Goal: Information Seeking & Learning: Find specific page/section

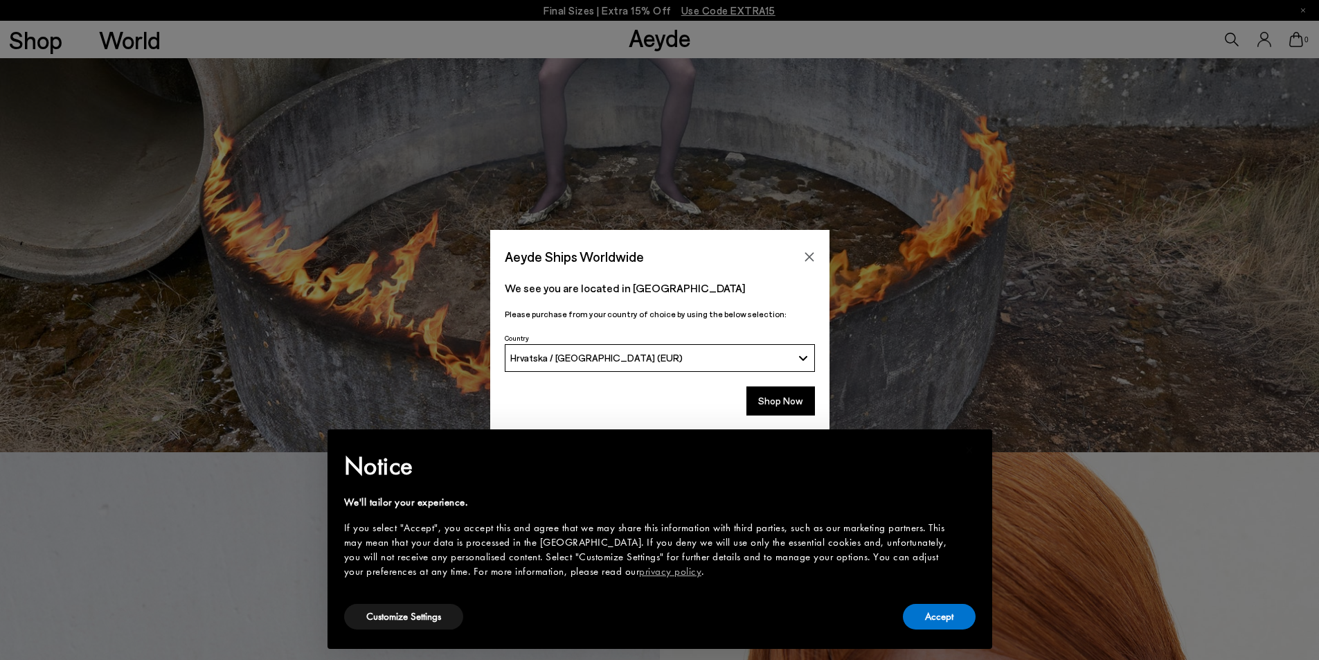
scroll to position [208, 0]
click at [960, 625] on button "Accept" at bounding box center [939, 617] width 73 height 26
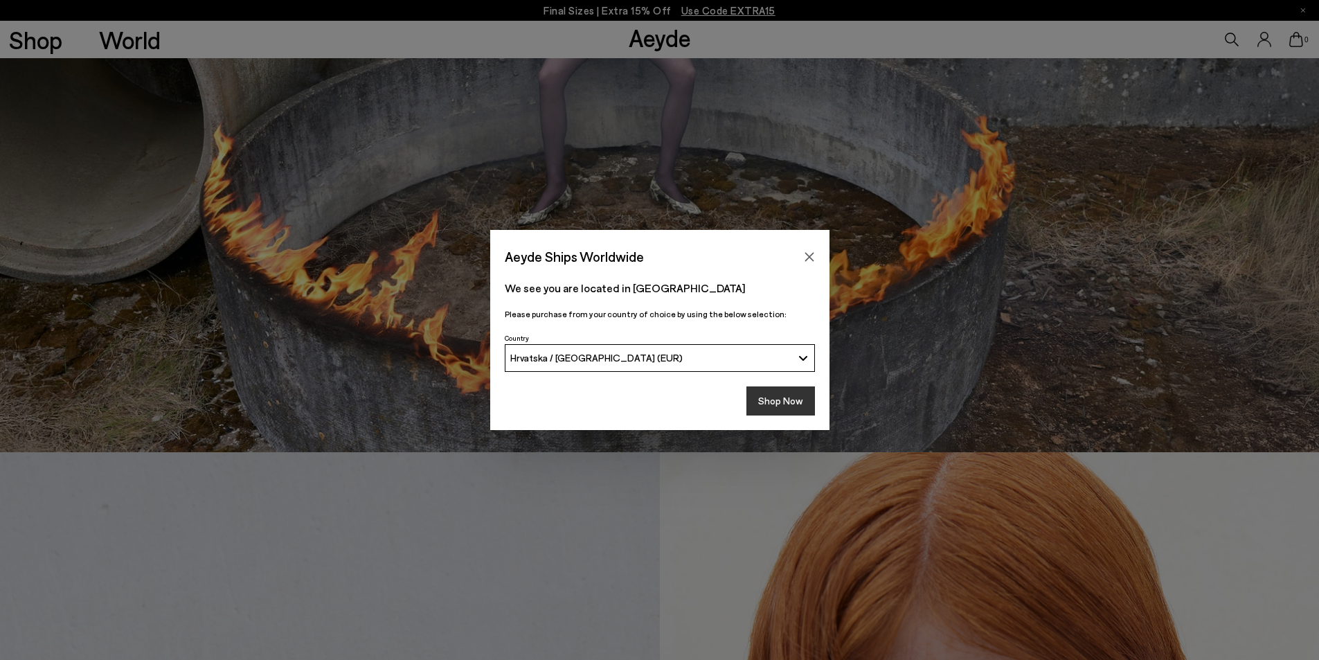
click at [795, 397] on button "Shop Now" at bounding box center [780, 400] width 69 height 29
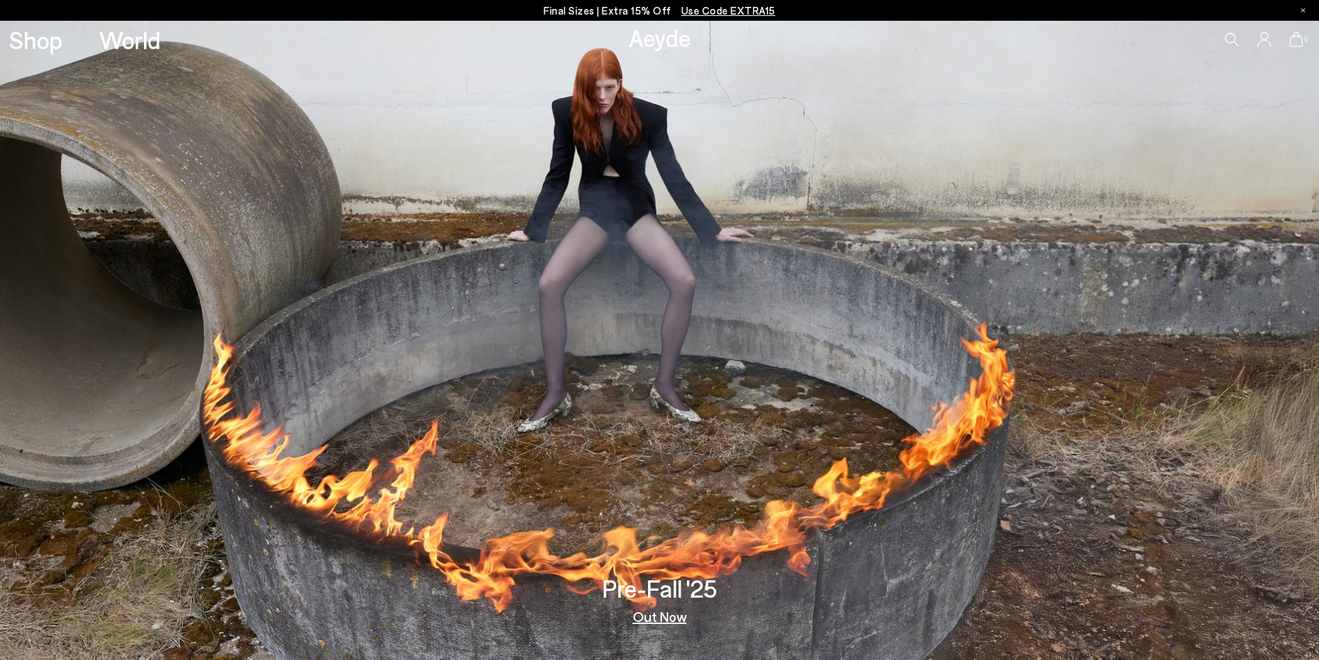
drag, startPoint x: 985, startPoint y: 607, endPoint x: 787, endPoint y: 230, distance: 426.1
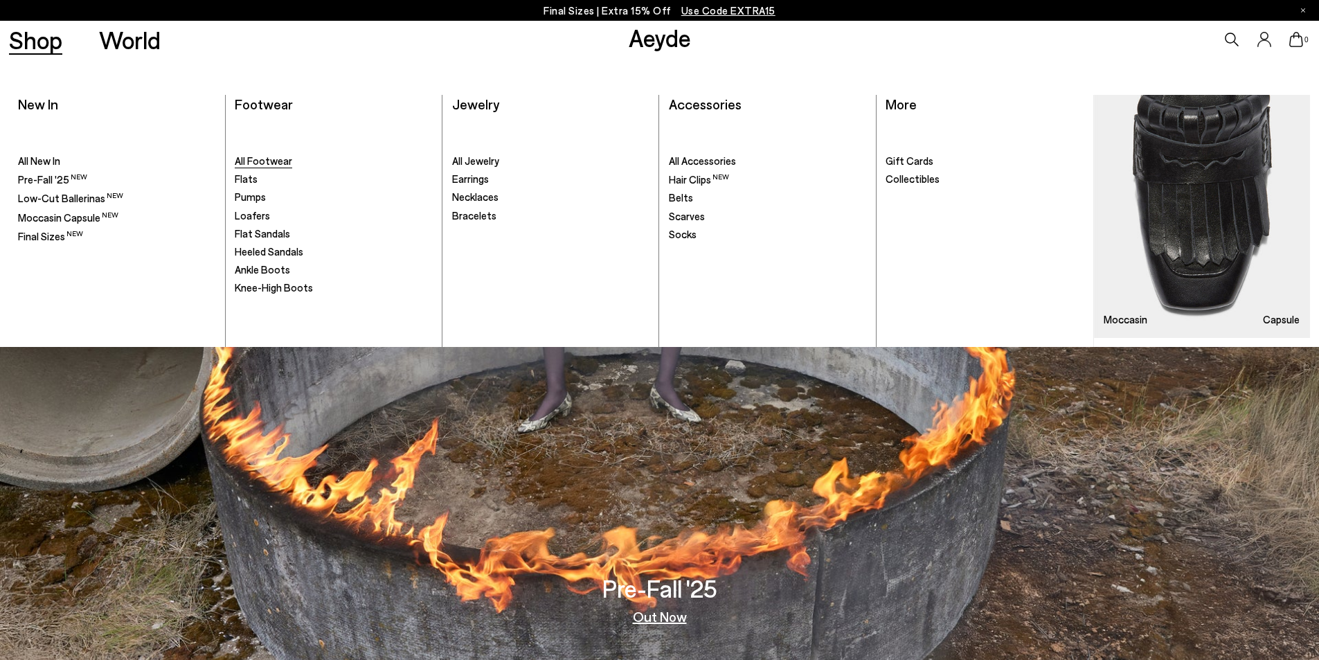
click at [251, 165] on span "All Footwear" at bounding box center [263, 160] width 57 height 12
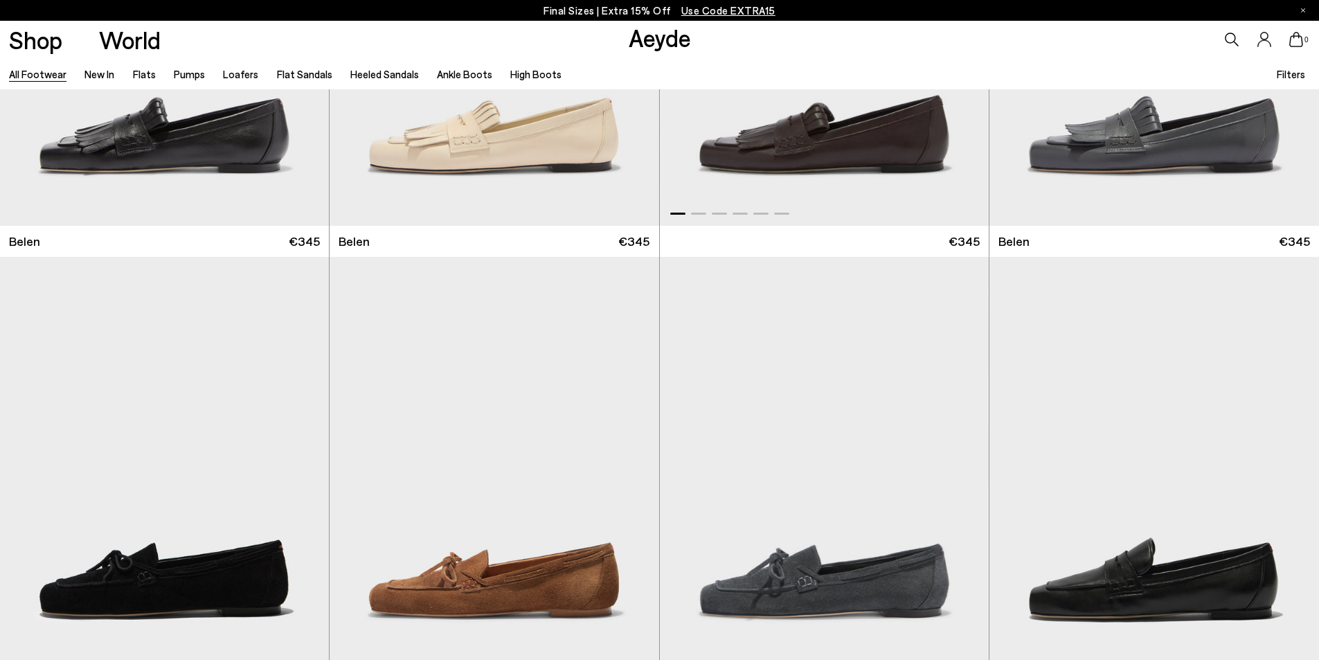
scroll to position [623, 0]
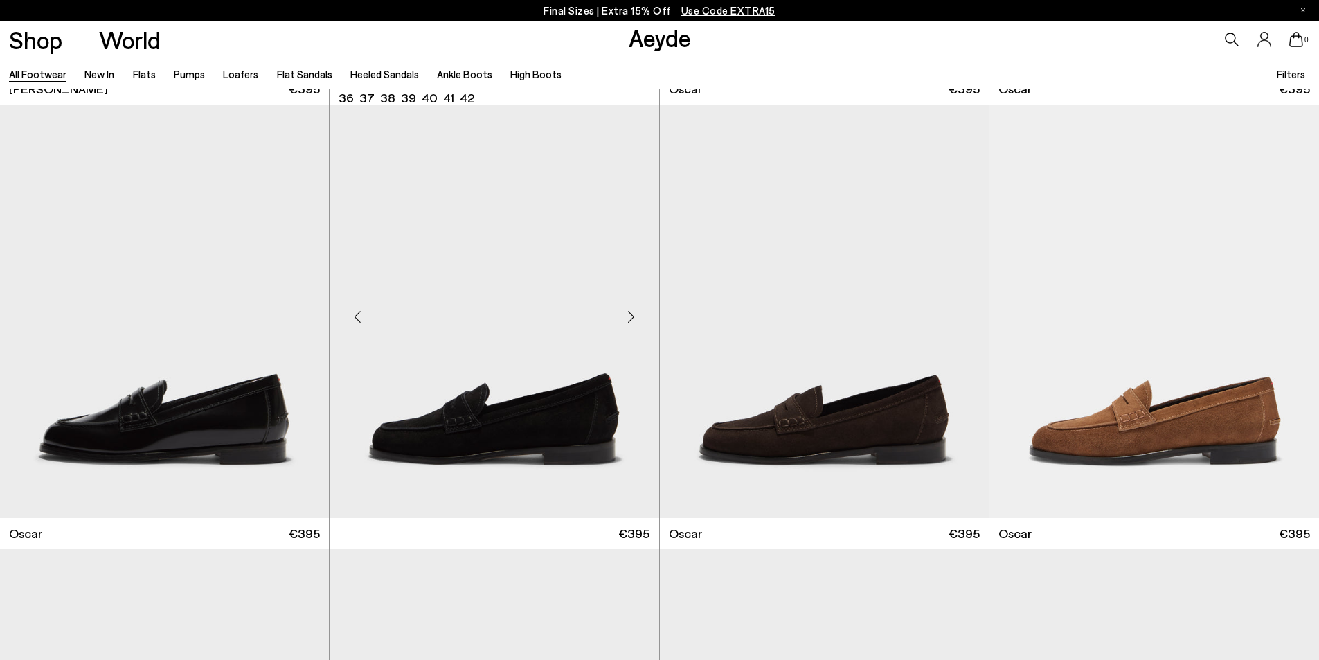
scroll to position [2216, 0]
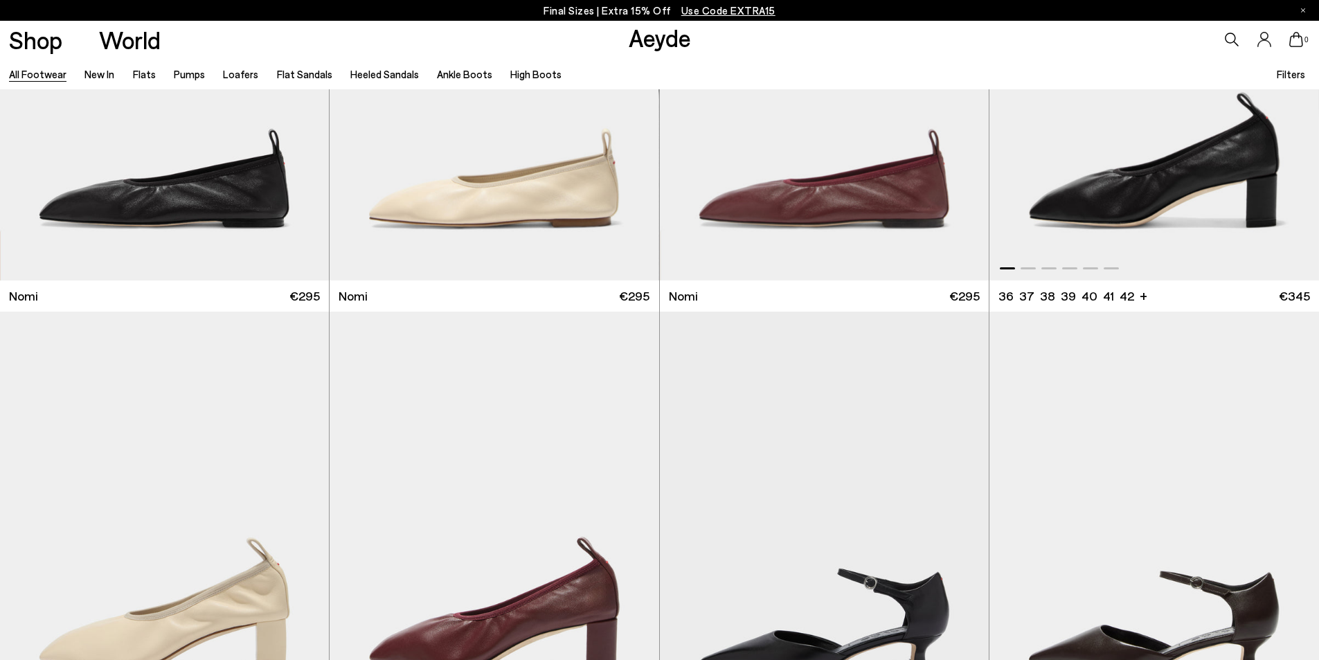
scroll to position [4362, 0]
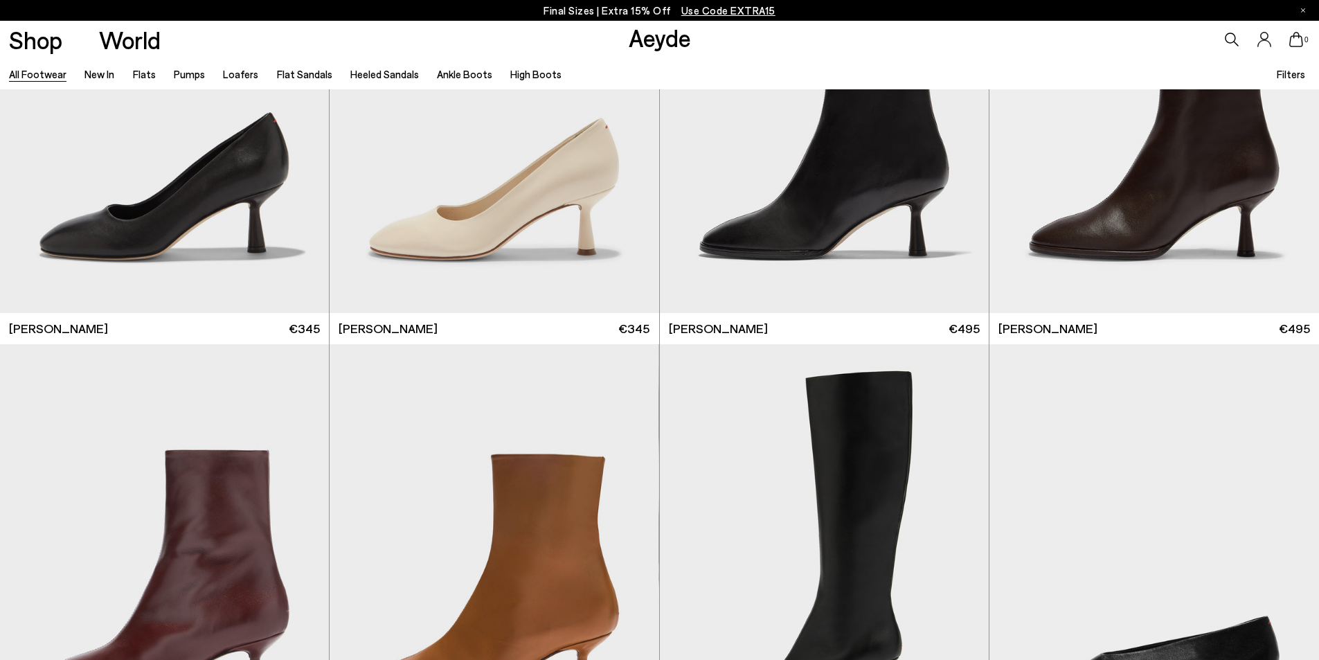
scroll to position [8862, 0]
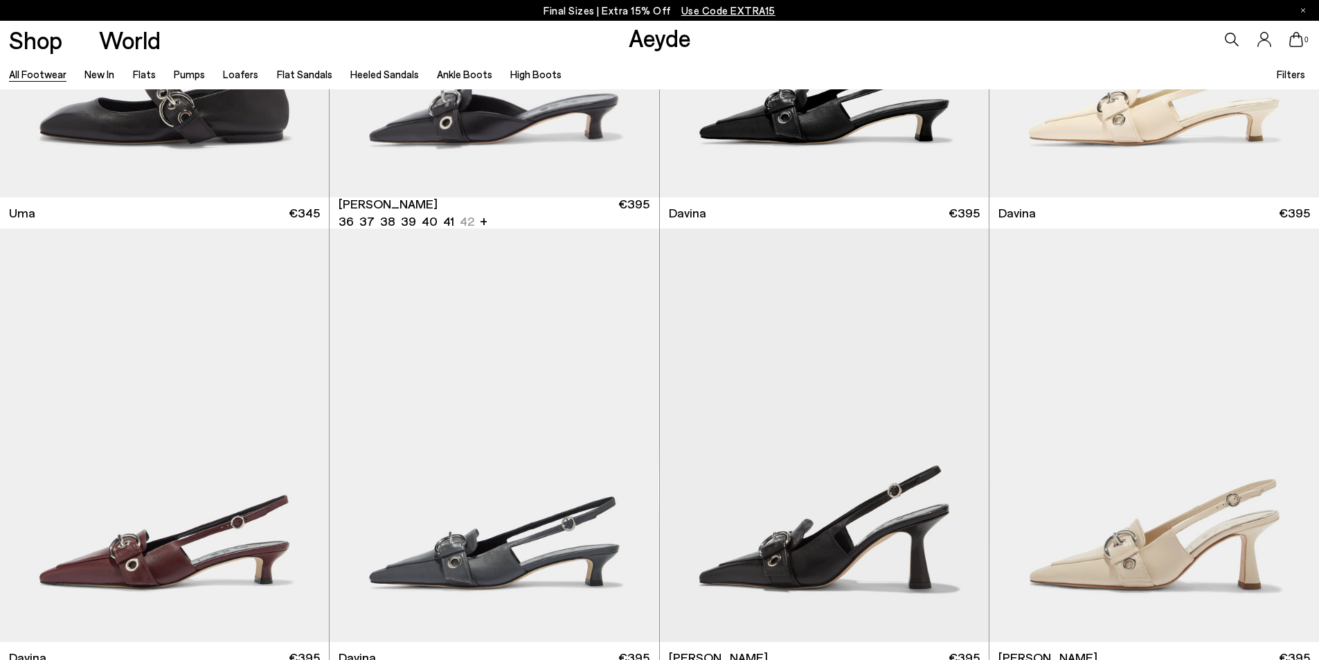
scroll to position [10316, 0]
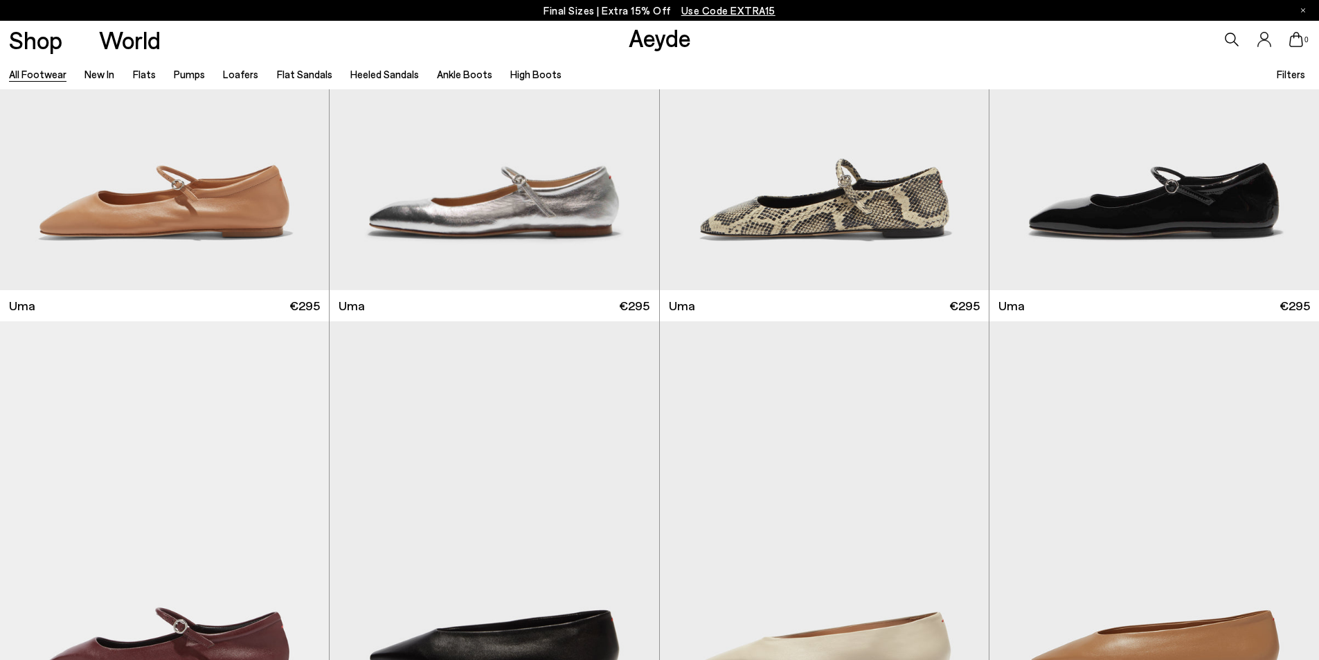
scroll to position [13948, 0]
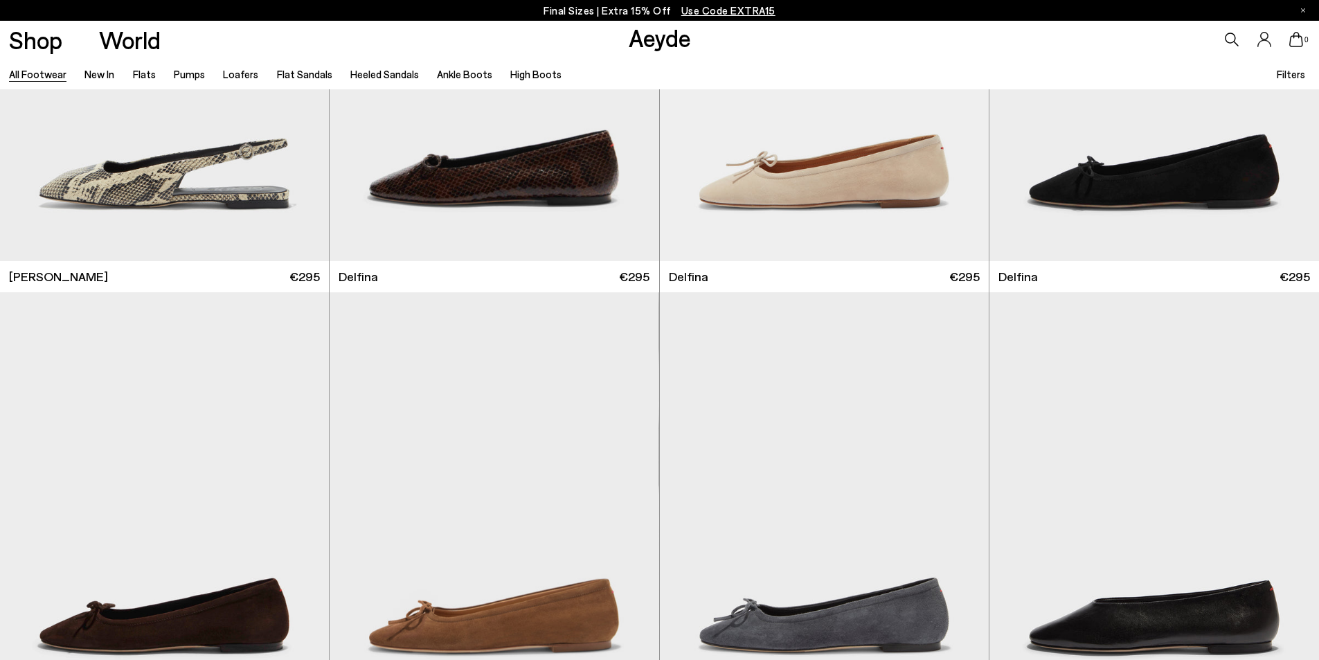
scroll to position [16270, 0]
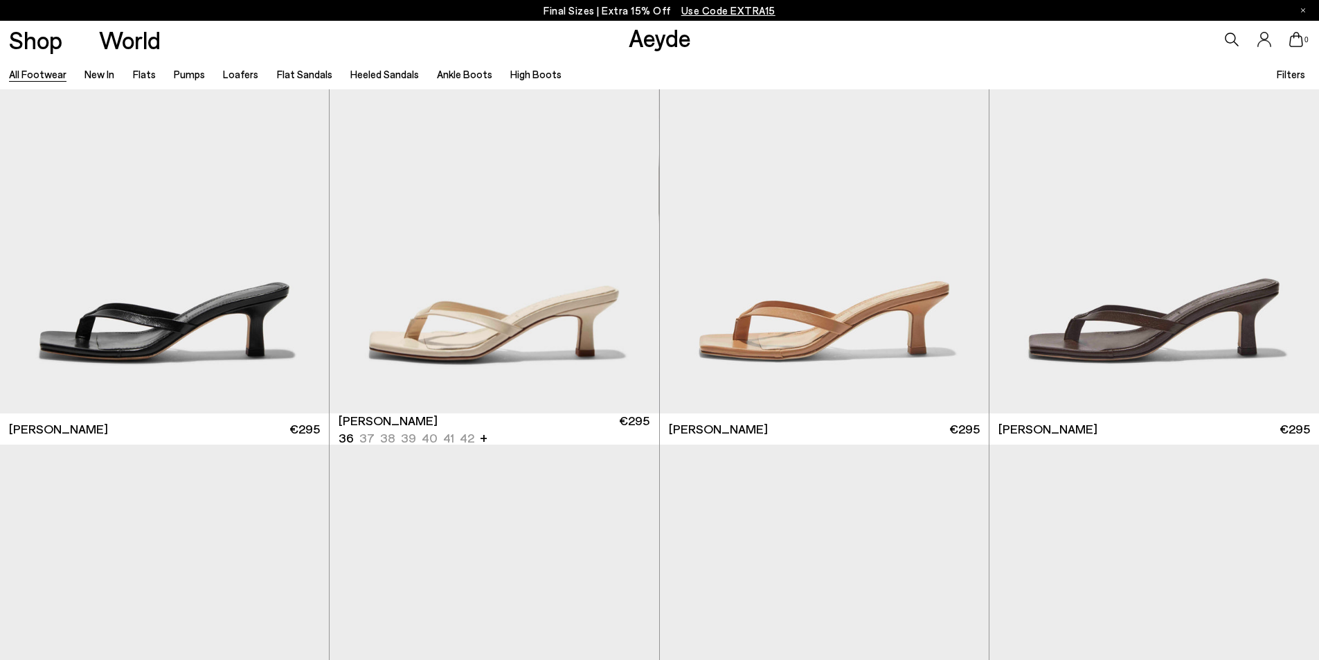
scroll to position [18832, 0]
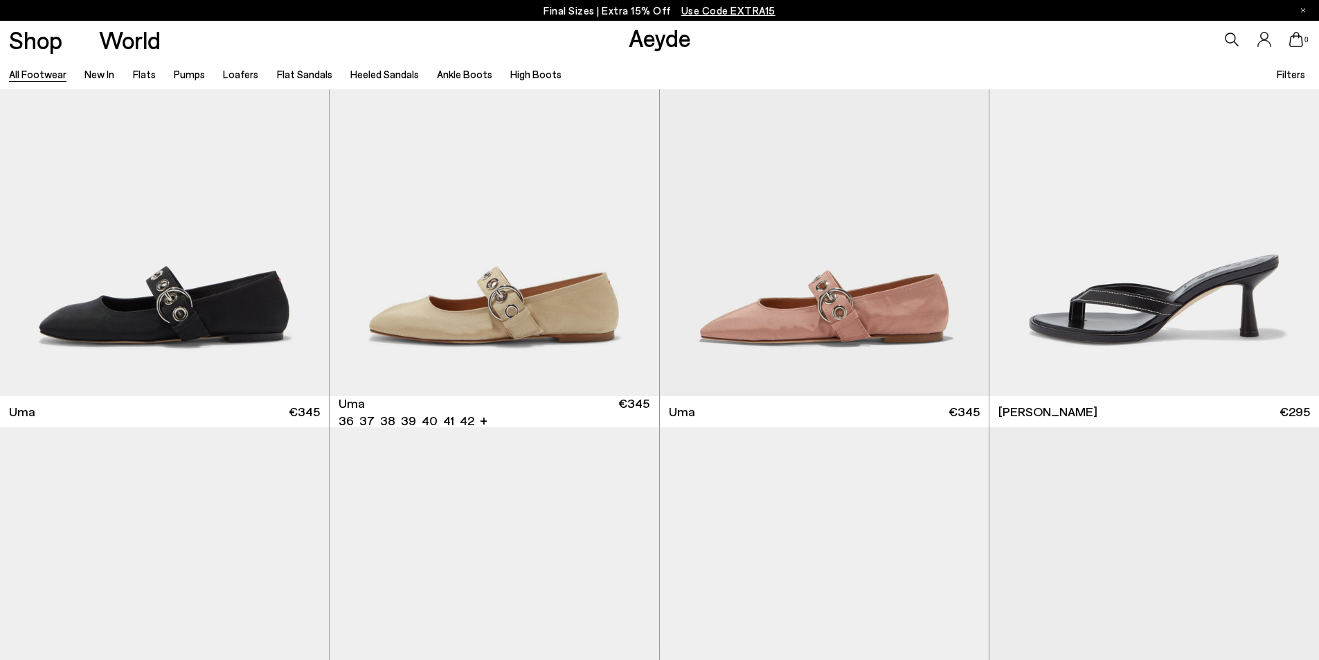
scroll to position [20771, 0]
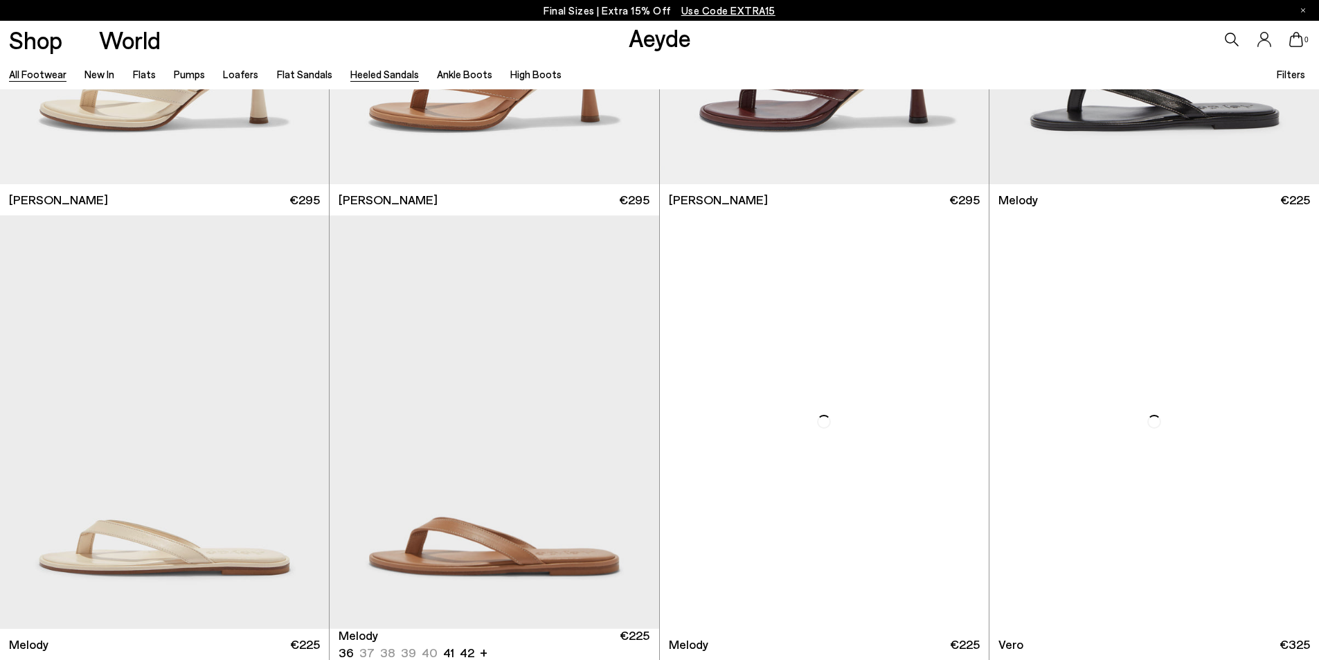
click at [388, 75] on link "Heeled Sandals" at bounding box center [384, 74] width 69 height 12
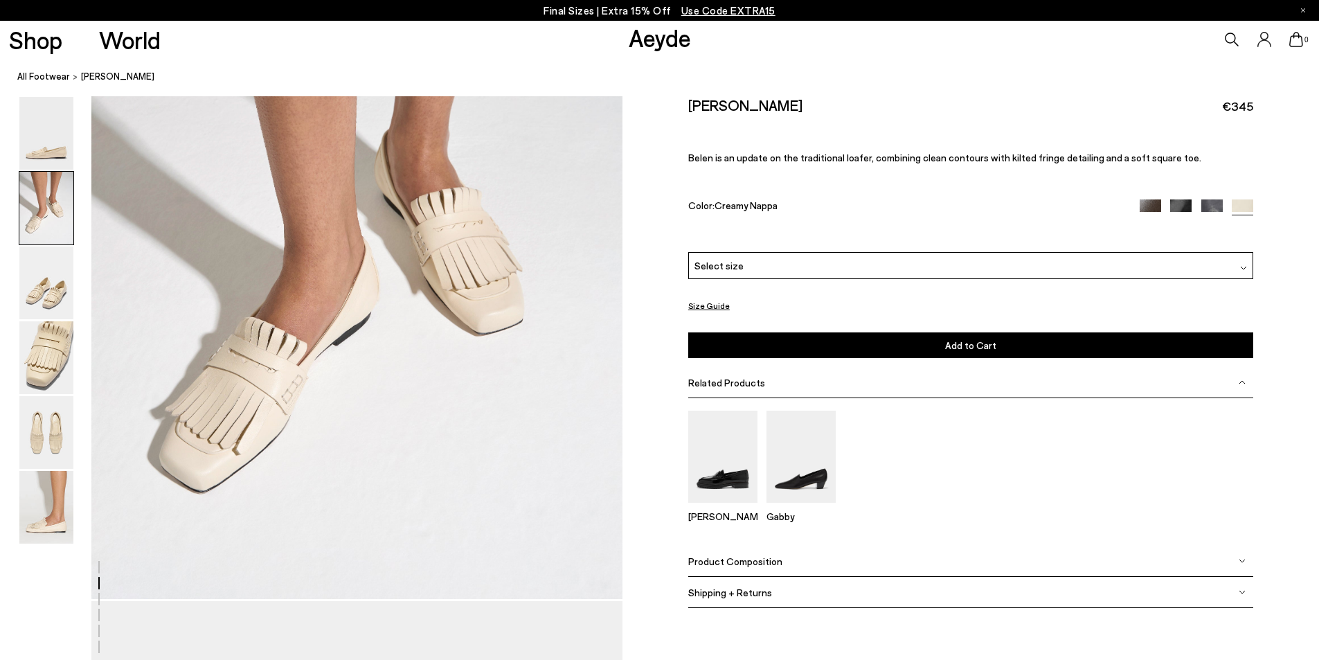
scroll to position [831, 0]
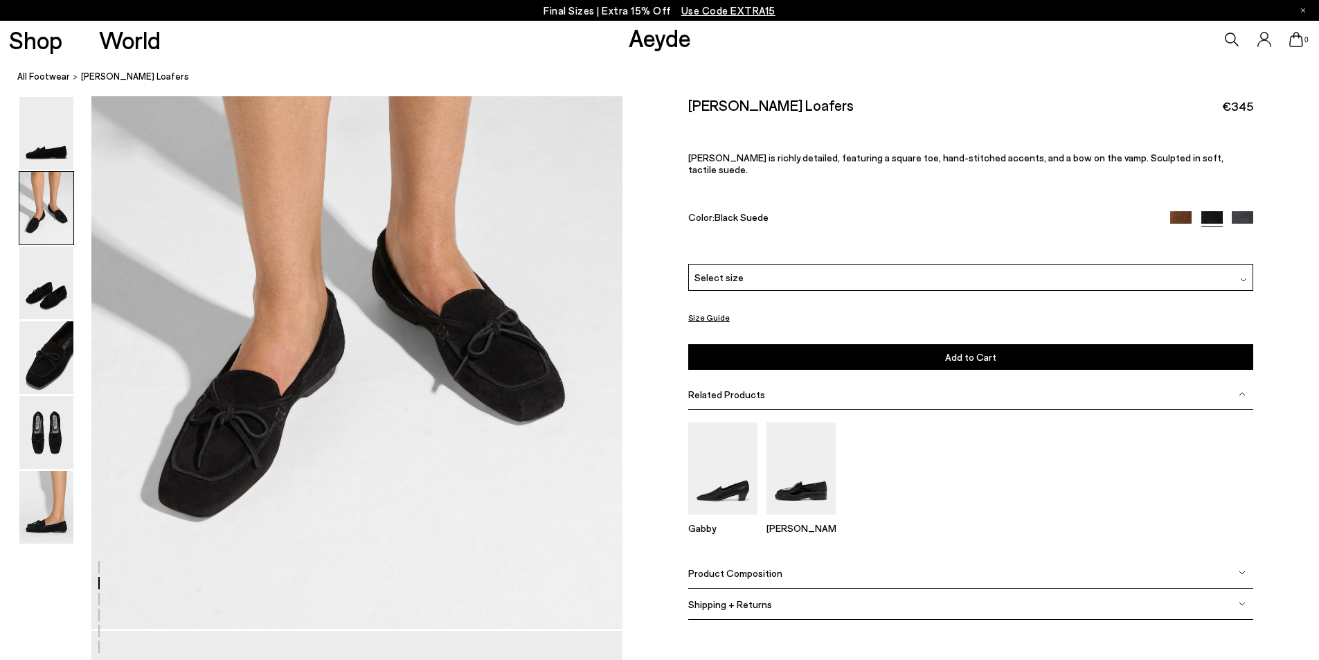
scroll to position [900, 0]
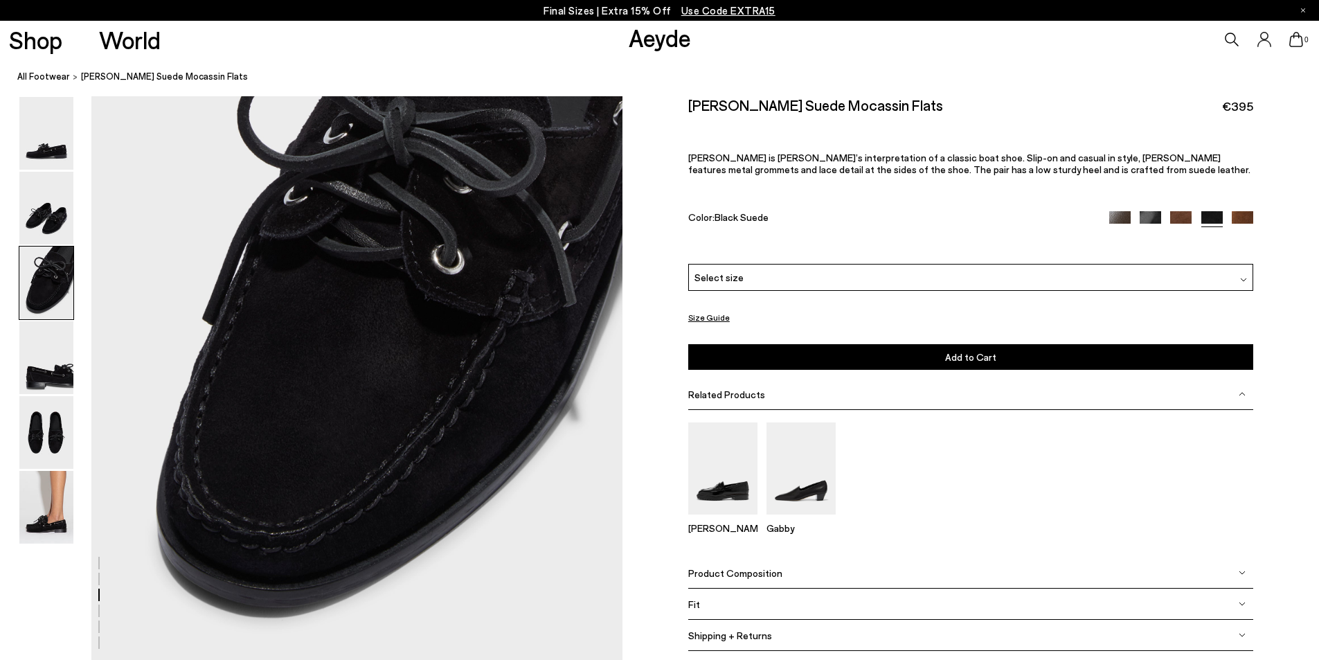
scroll to position [1385, 0]
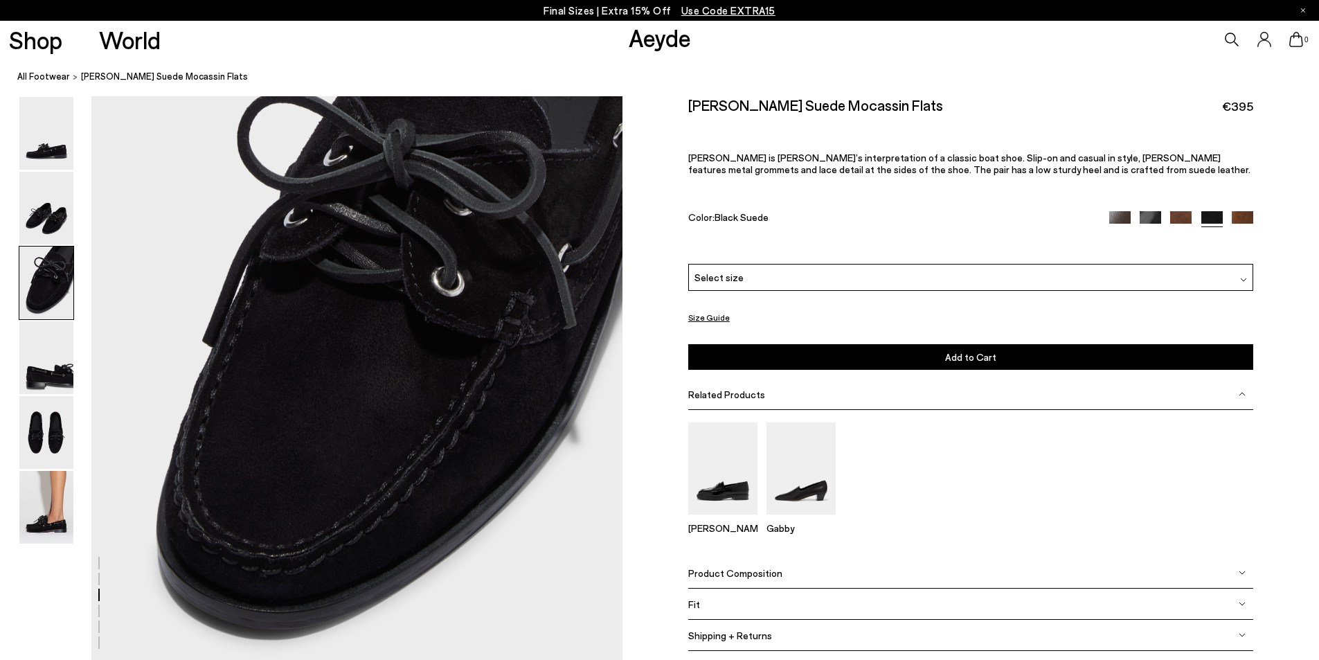
click at [899, 277] on div "Select size" at bounding box center [970, 277] width 565 height 27
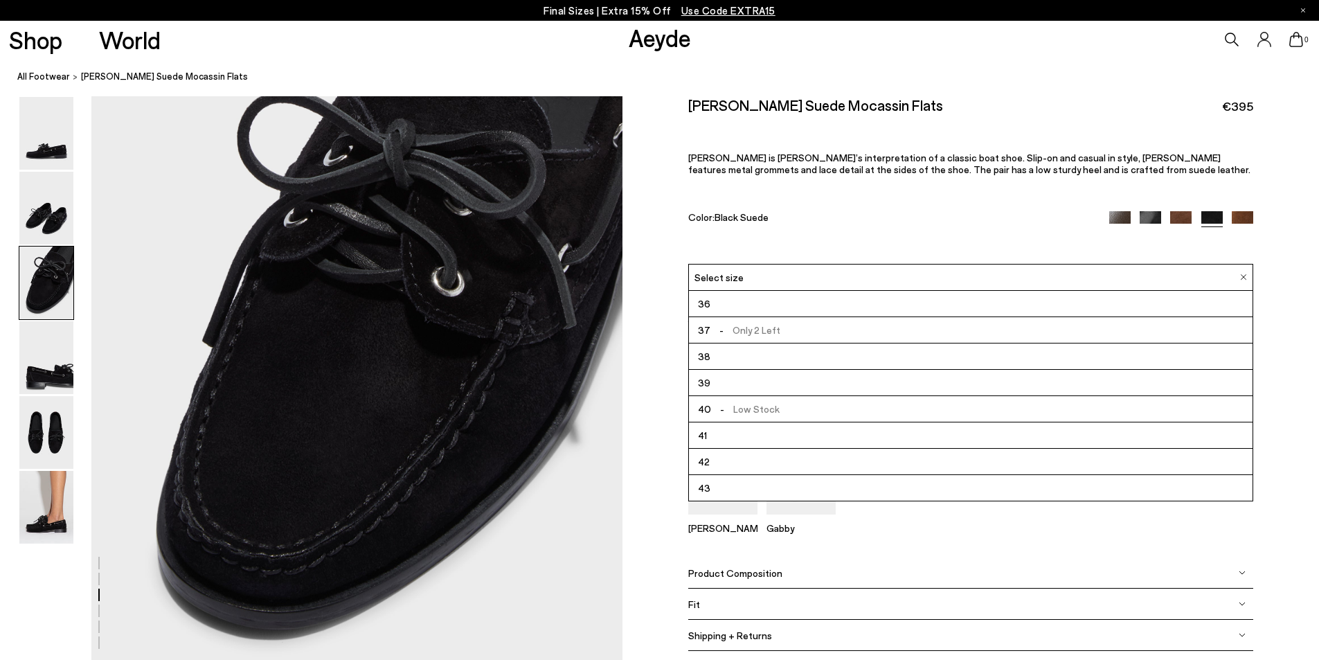
click at [899, 277] on div "Select size" at bounding box center [970, 277] width 565 height 27
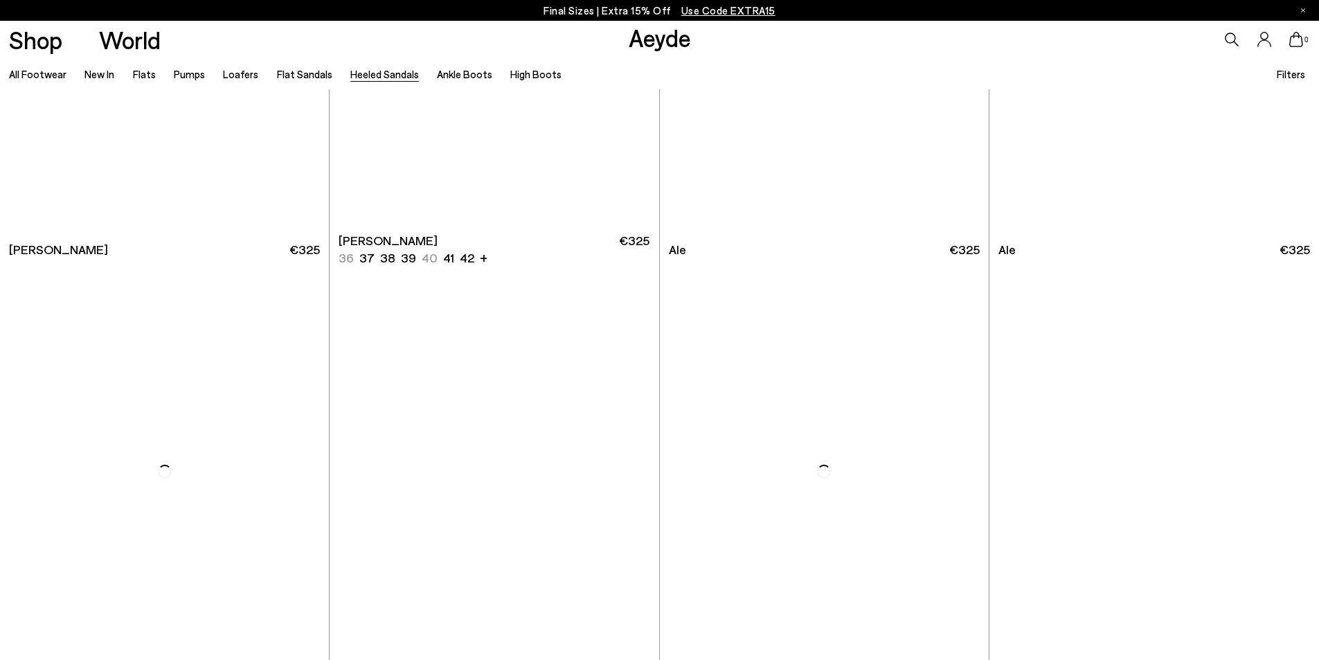
scroll to position [3636, 0]
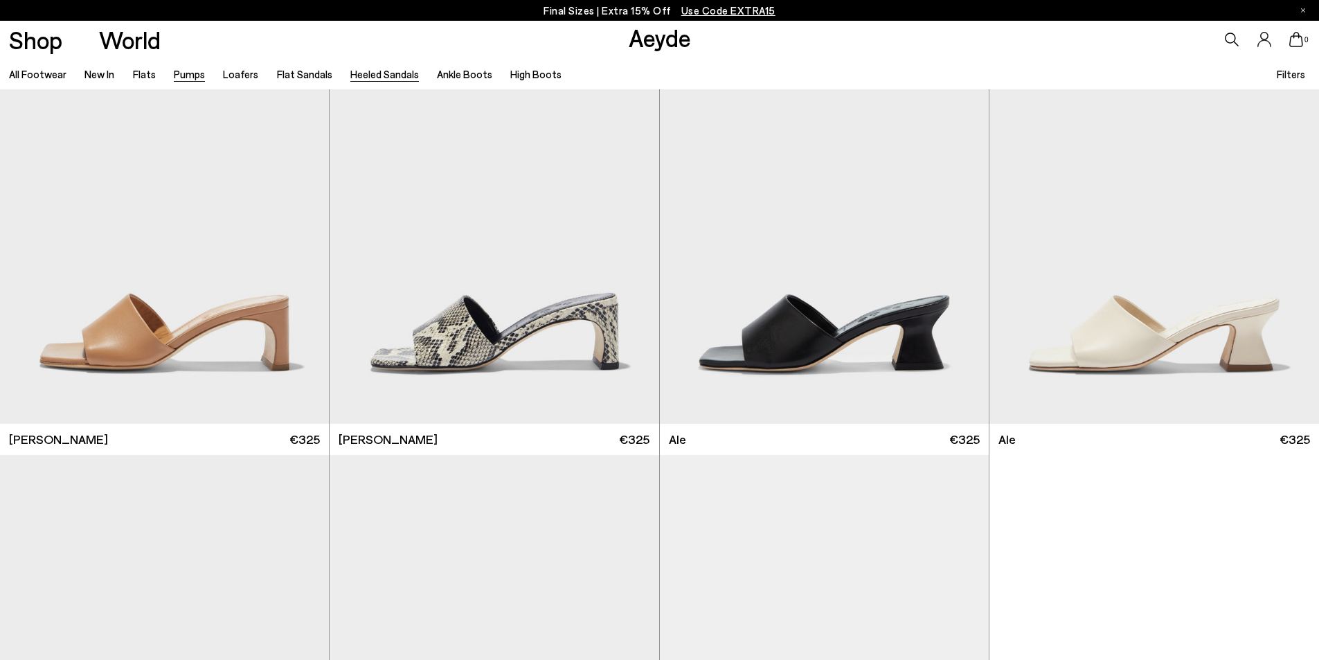
click at [176, 72] on link "Pumps" at bounding box center [189, 74] width 31 height 12
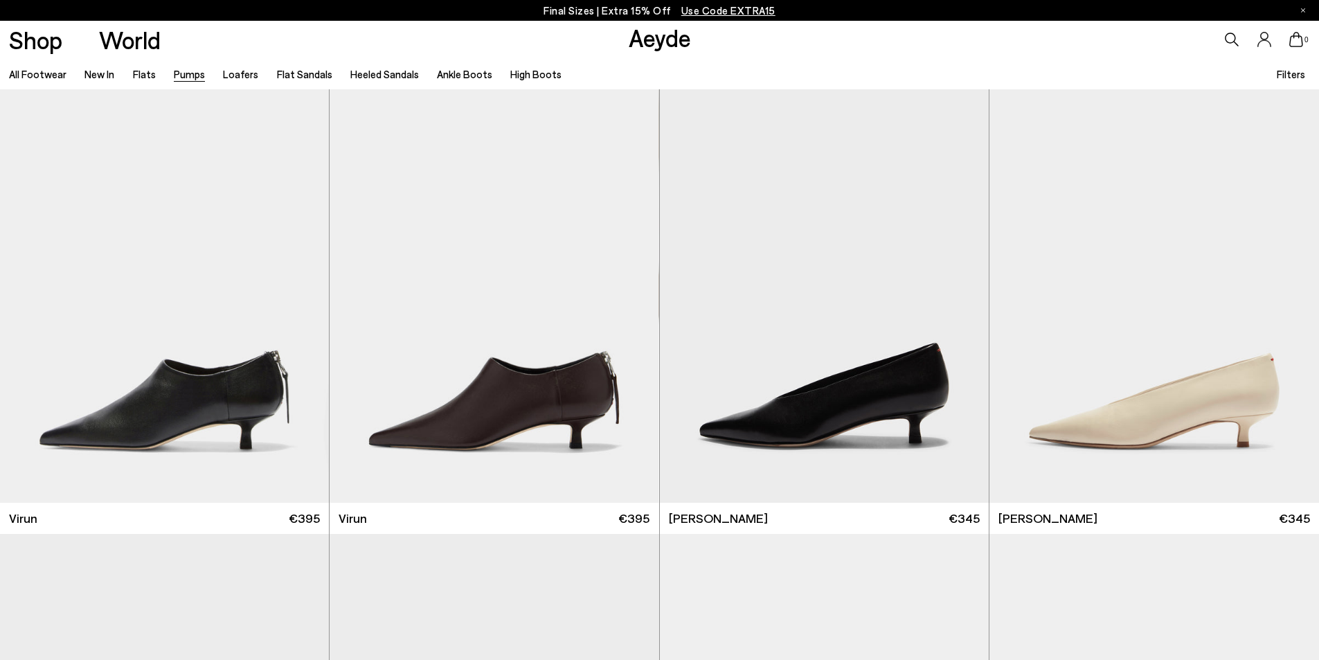
drag, startPoint x: 583, startPoint y: 375, endPoint x: 326, endPoint y: -23, distance: 473.8
click at [1231, 39] on icon at bounding box center [1232, 40] width 14 height 14
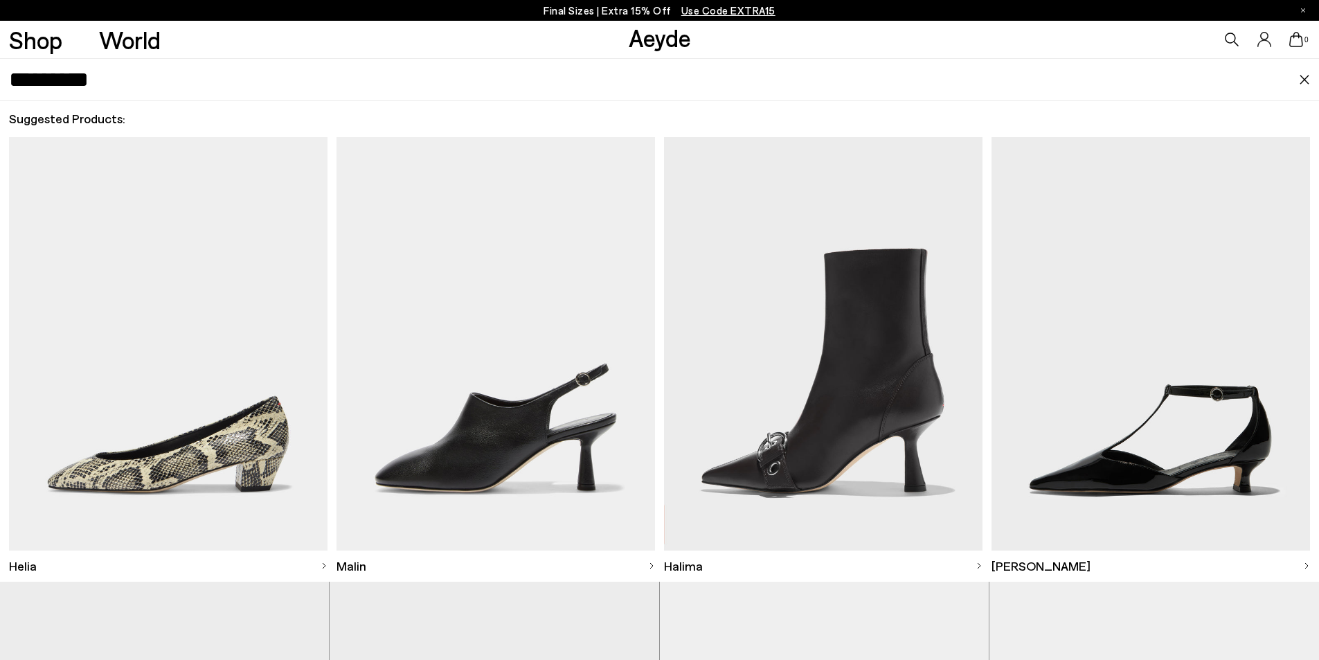
type input "*********"
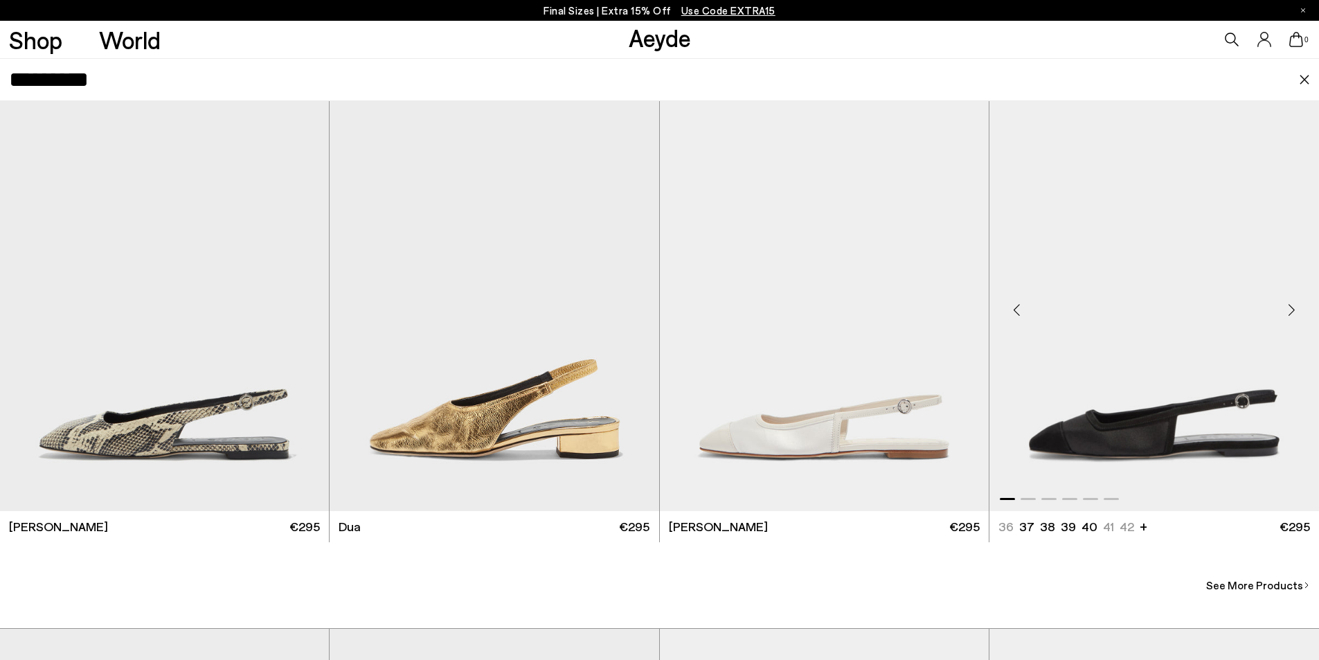
scroll to position [138, 0]
click at [1257, 590] on span "See More Products" at bounding box center [1254, 585] width 97 height 17
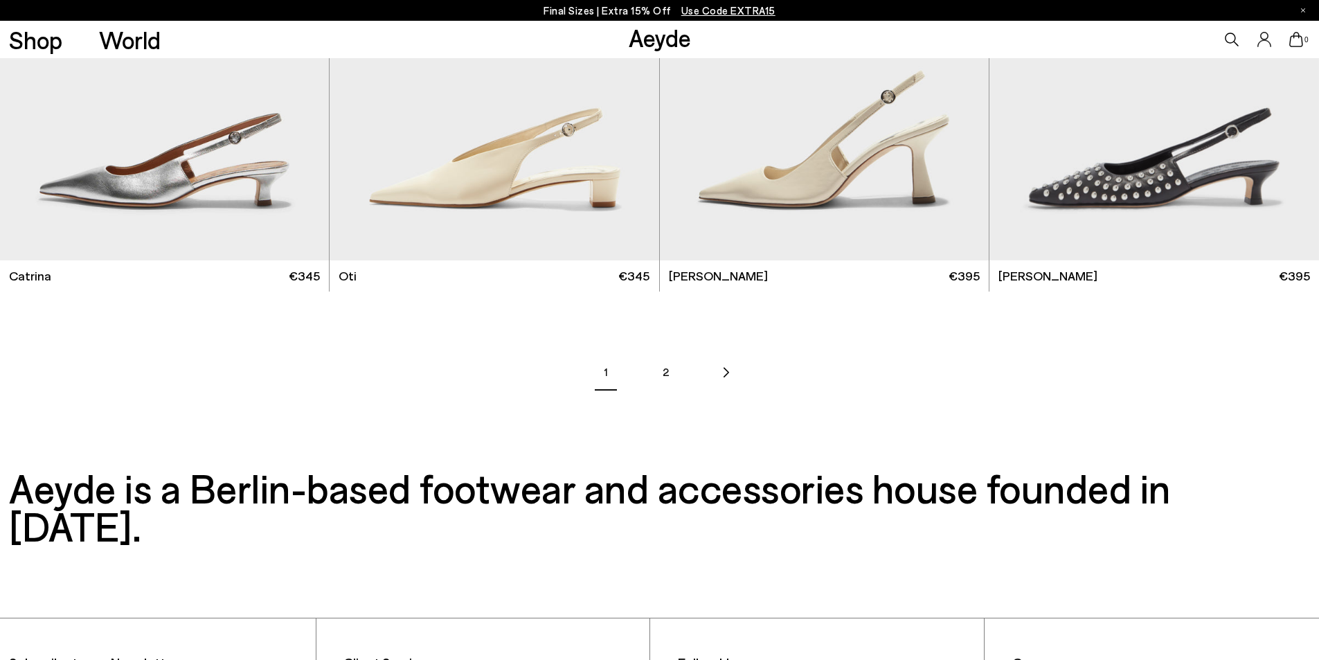
scroll to position [2423, 0]
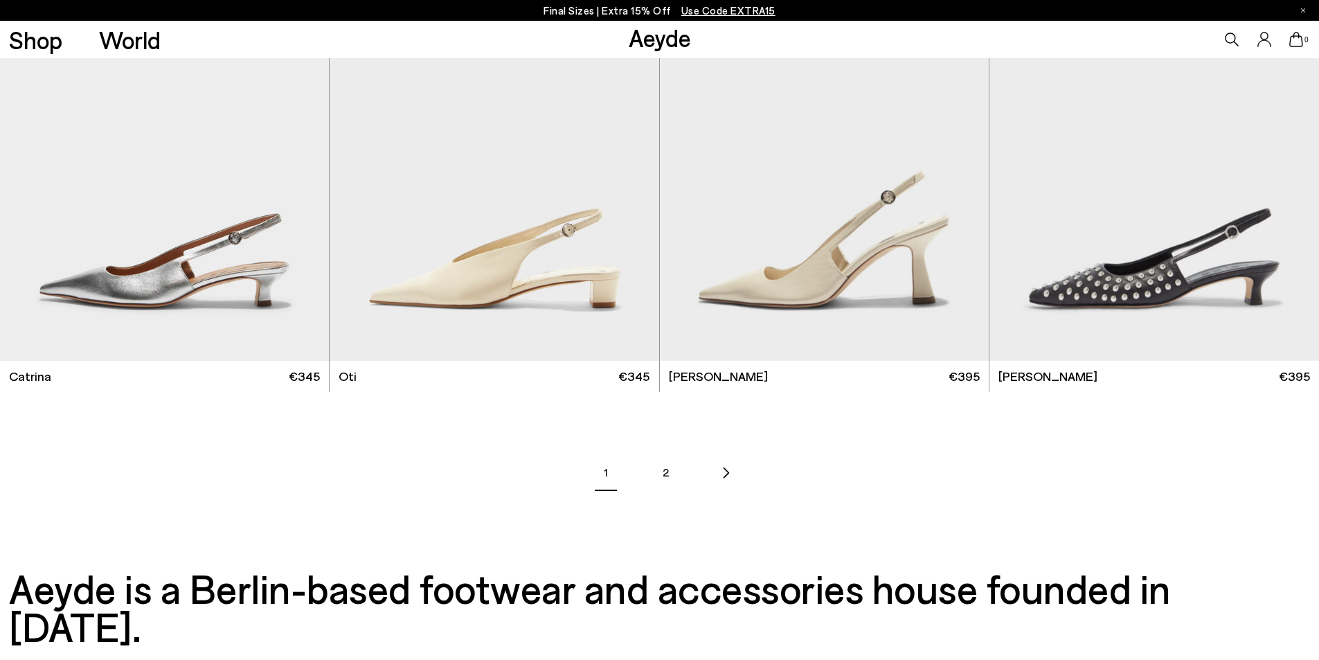
click at [728, 464] on span "Translation missing: en.general.pagination.next" at bounding box center [725, 472] width 9 height 18
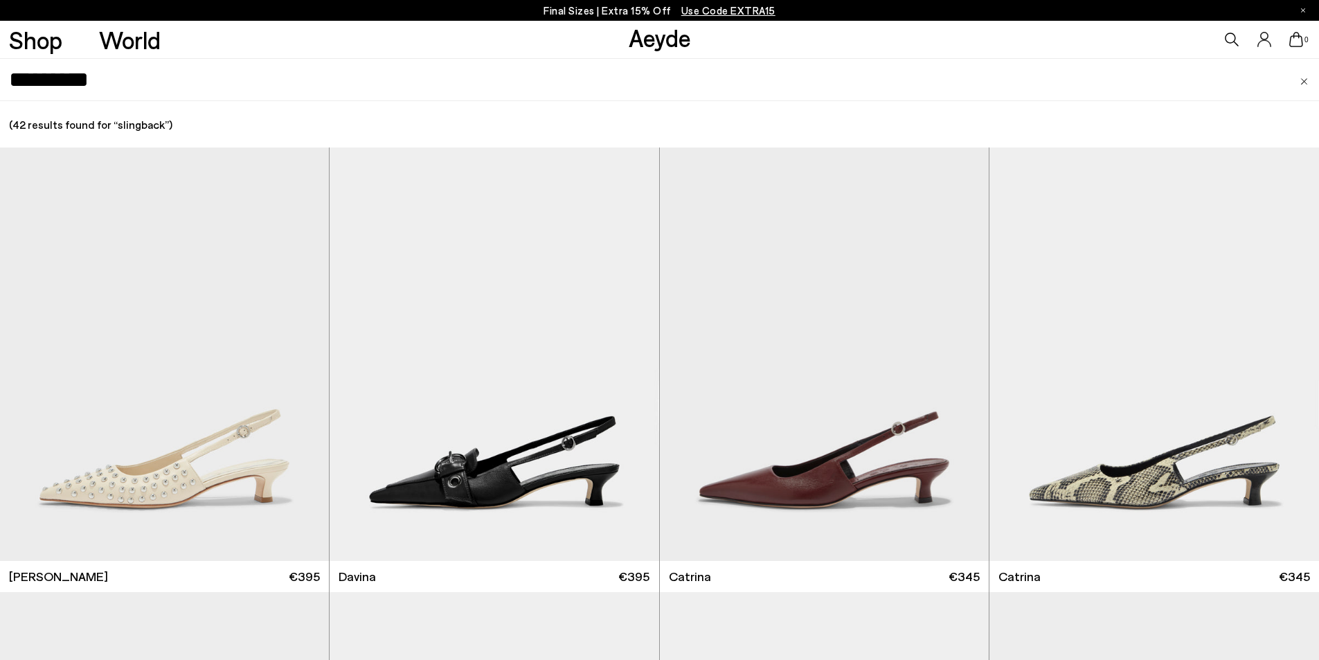
drag, startPoint x: 975, startPoint y: 346, endPoint x: 692, endPoint y: 66, distance: 398.5
